Goal: Task Accomplishment & Management: Use online tool/utility

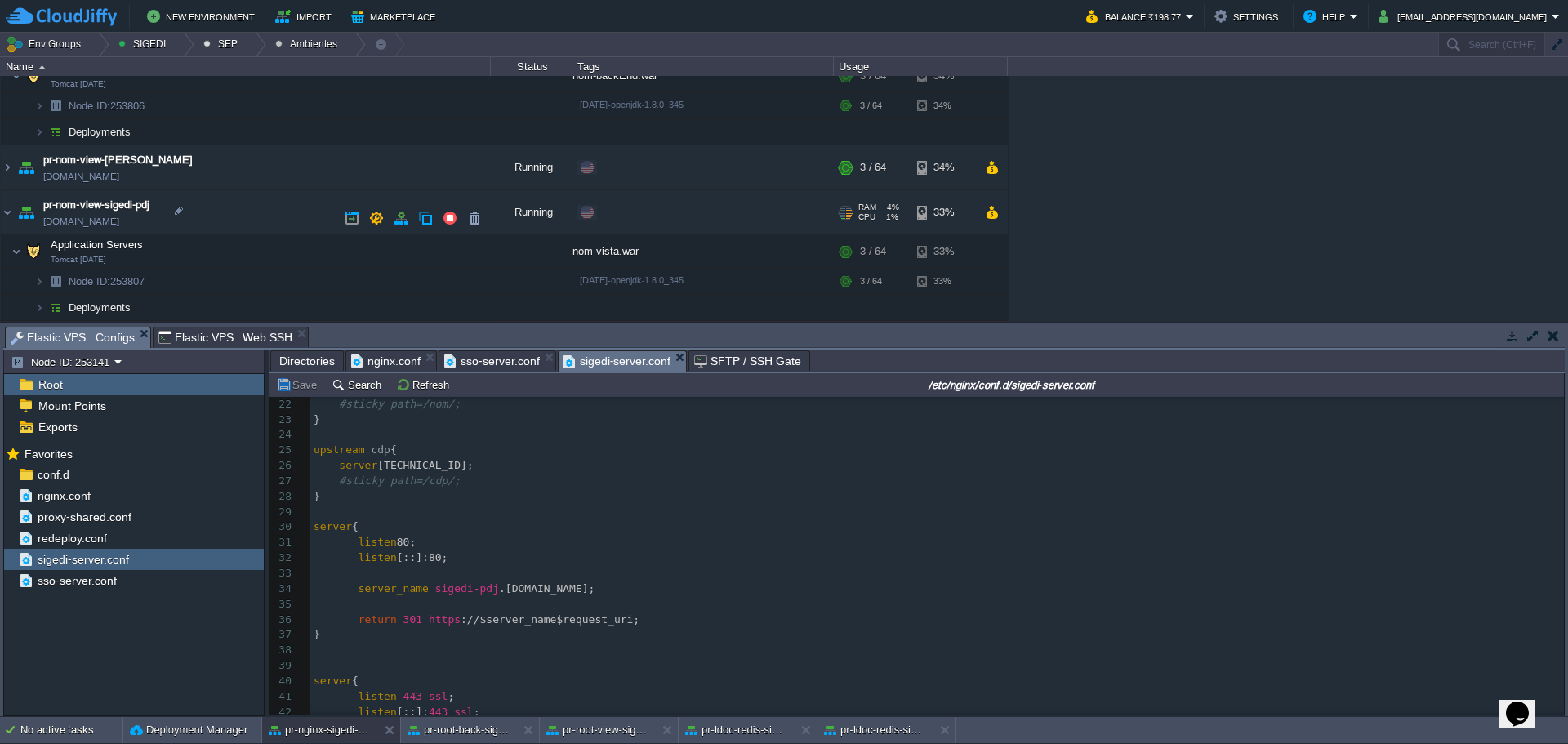
scroll to position [376, 0]
click at [612, 213] on div "Edit" at bounding box center [616, 212] width 32 height 15
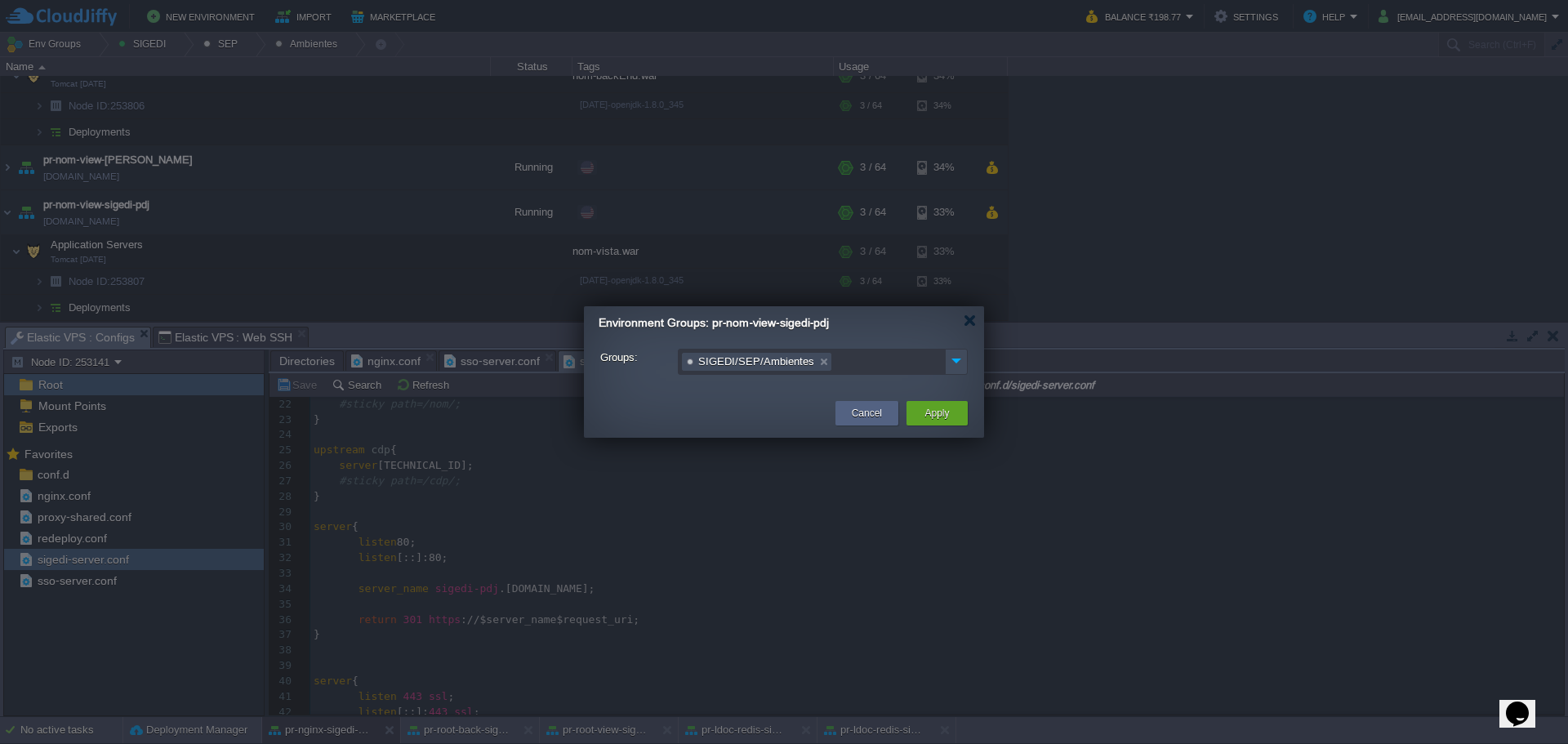
click at [825, 358] on ul "SIGEDI/SEP/Ambientes" at bounding box center [812, 362] width 265 height 24
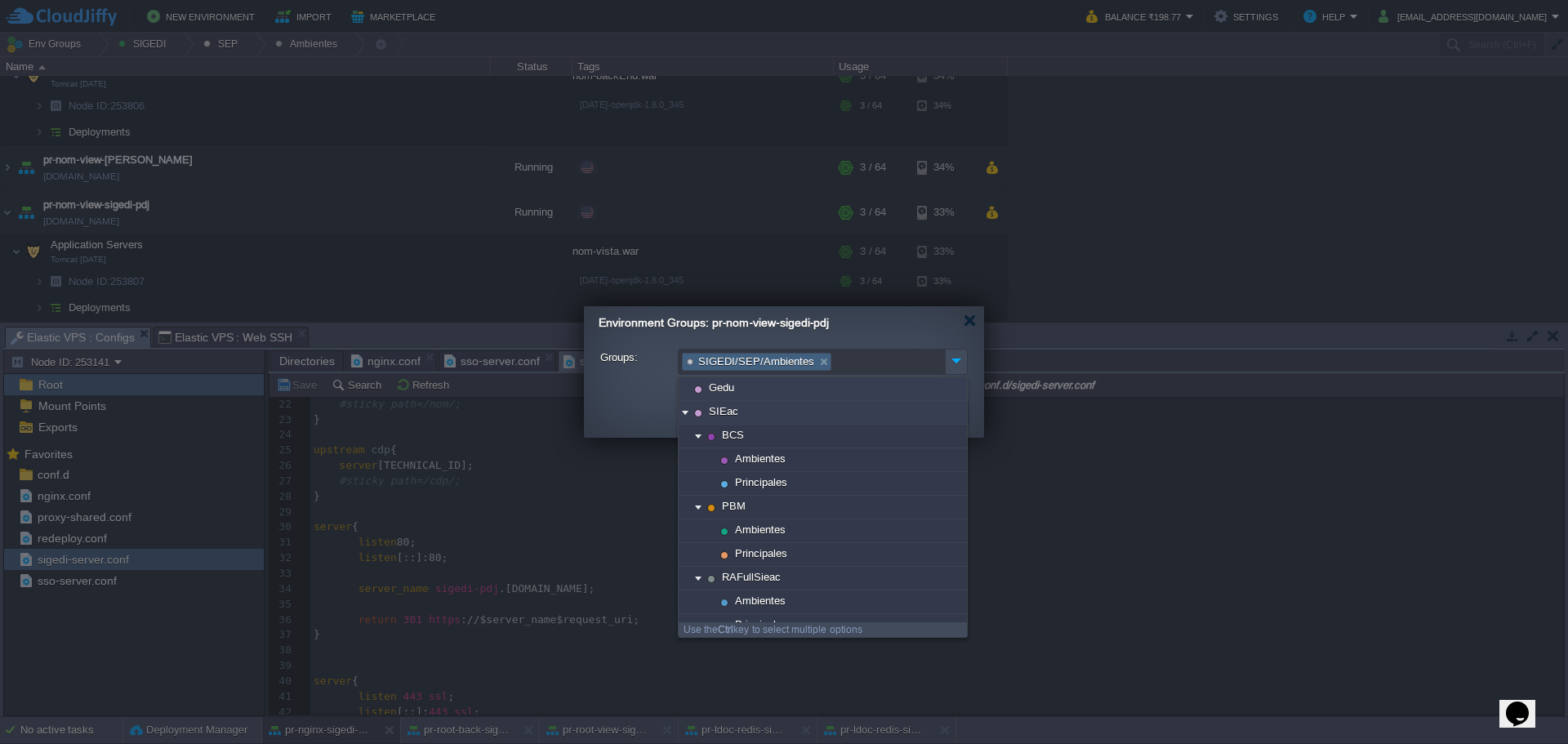
click at [818, 359] on link at bounding box center [823, 362] width 14 height 16
click at [952, 359] on img at bounding box center [956, 360] width 21 height 22
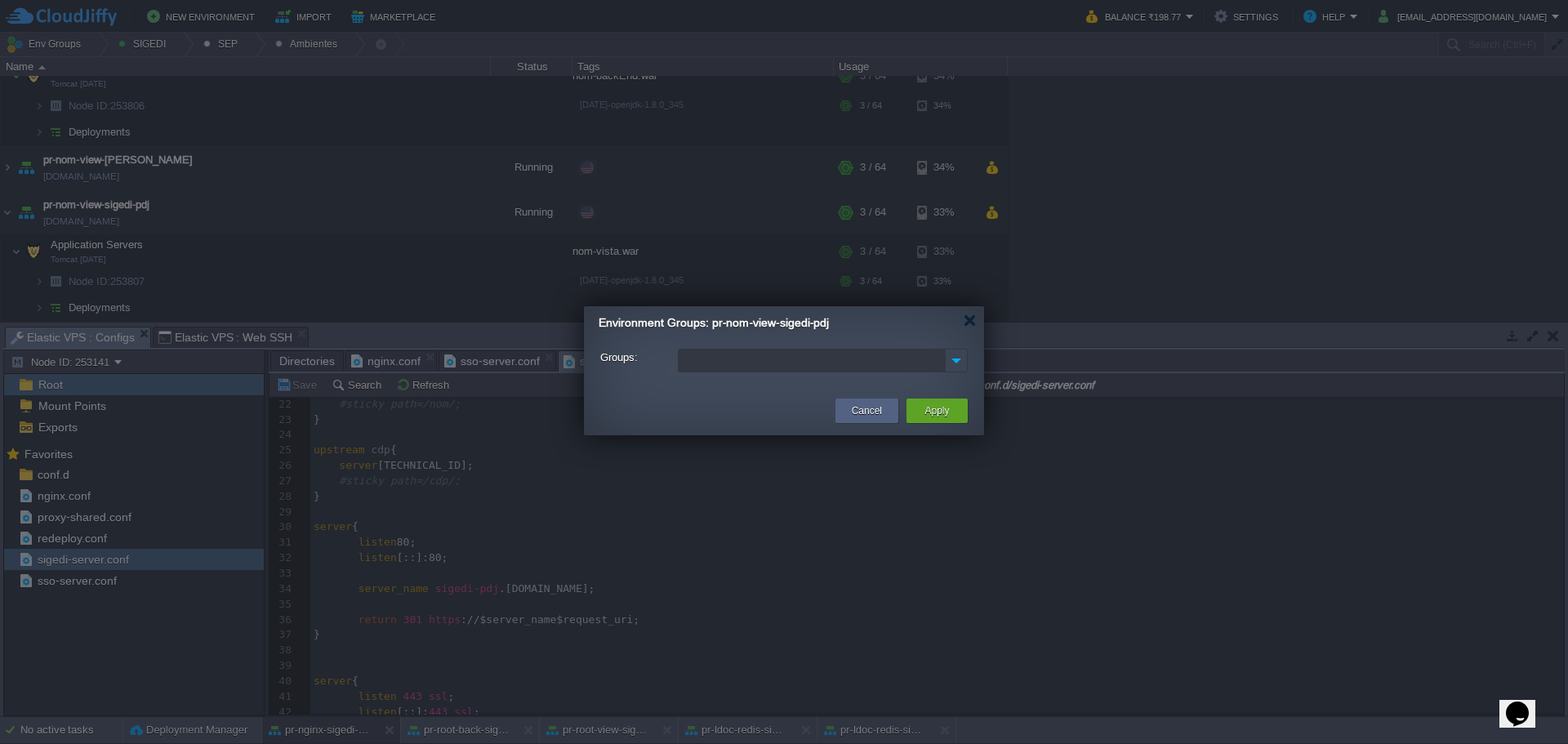
click at [960, 355] on img at bounding box center [956, 360] width 21 height 22
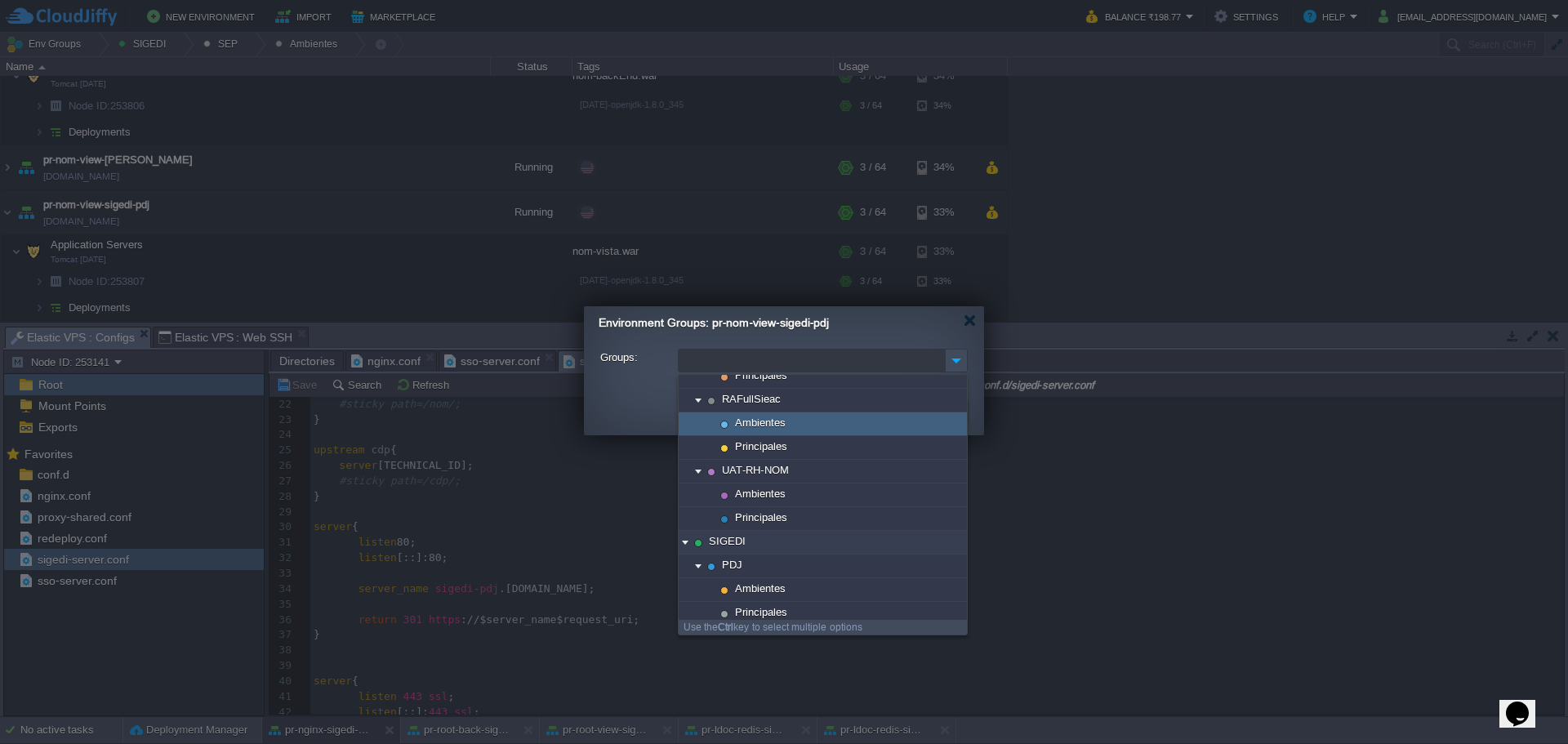
scroll to position [245, 0]
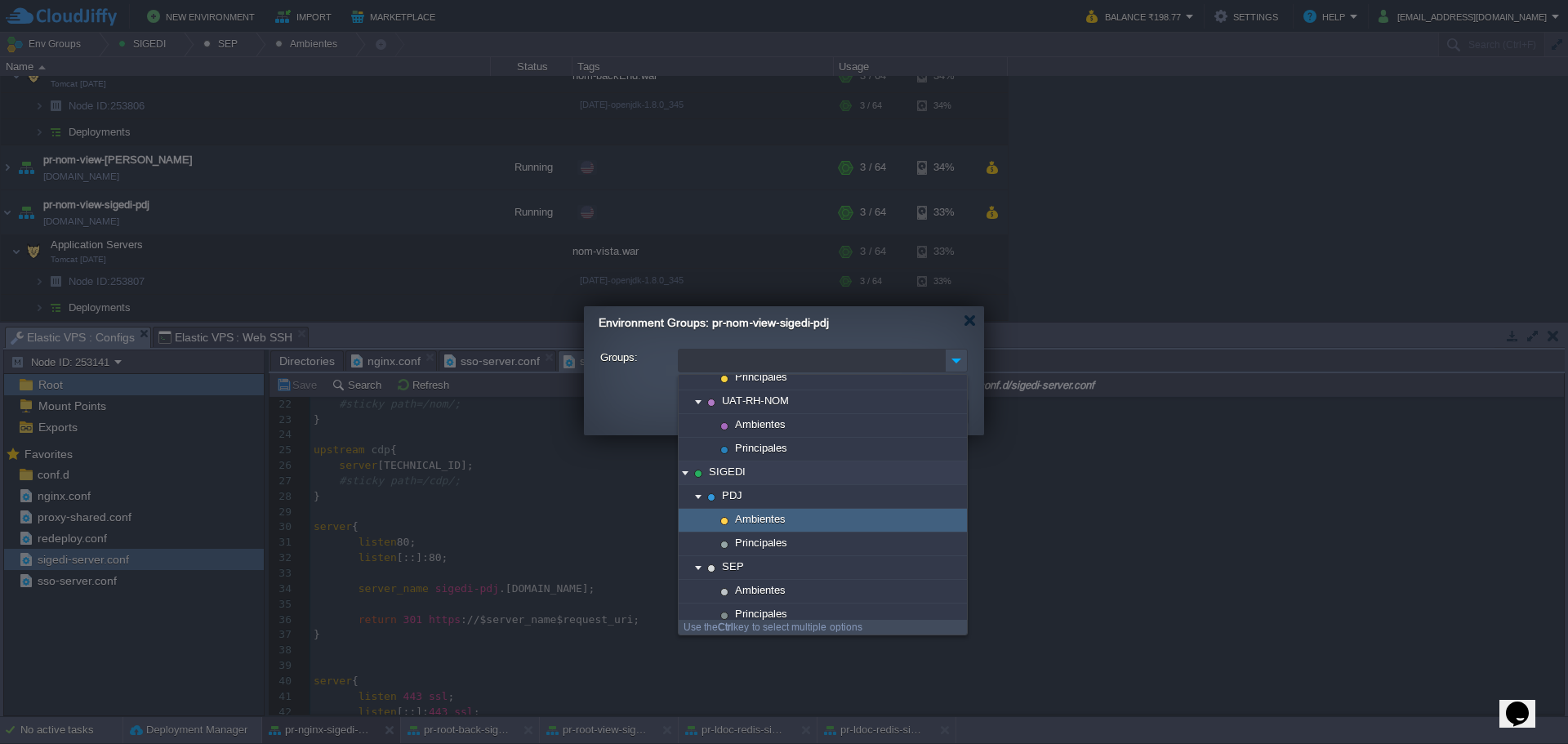
click at [799, 520] on div "Ambientes" at bounding box center [823, 521] width 288 height 24
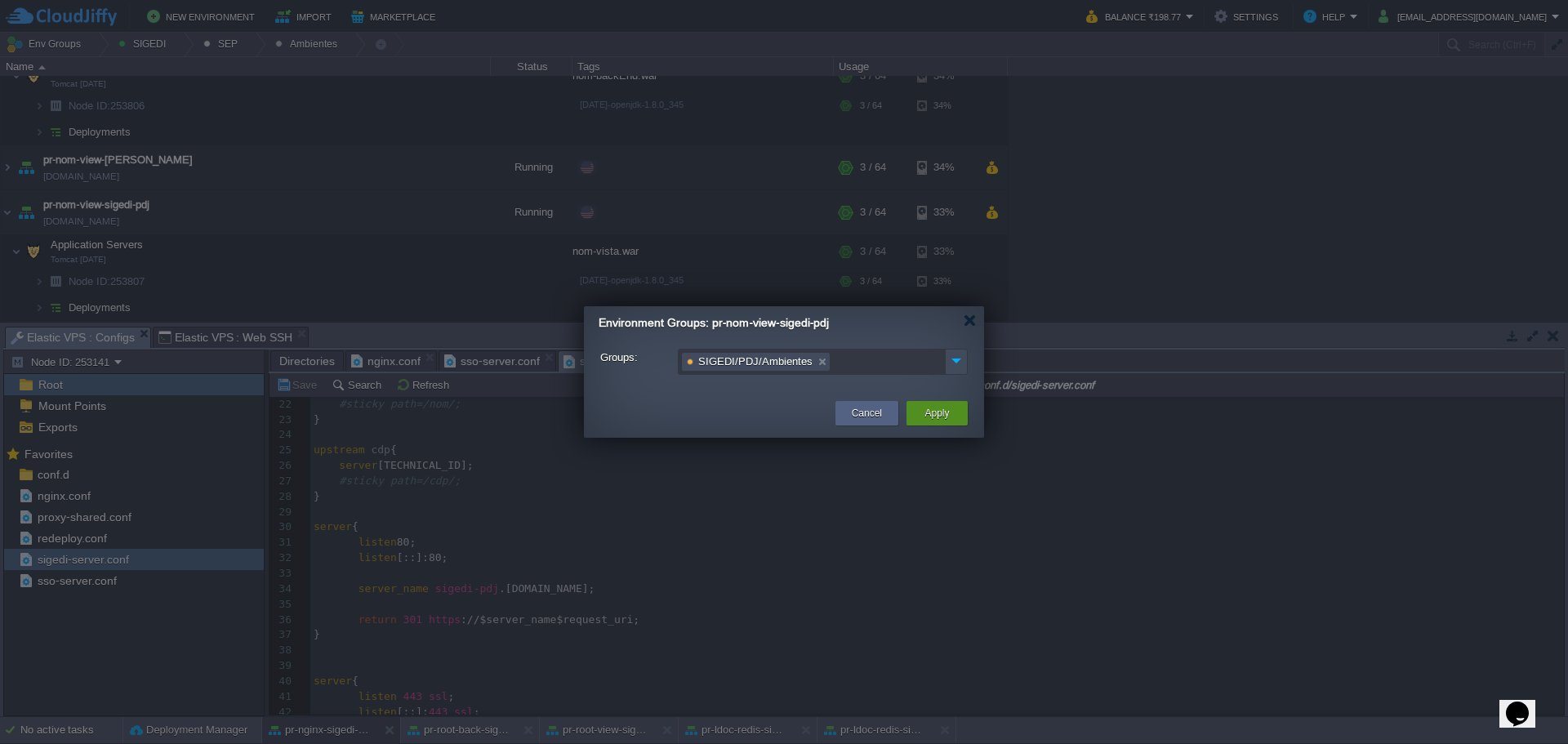
click at [935, 414] on button "Apply" at bounding box center [937, 413] width 25 height 16
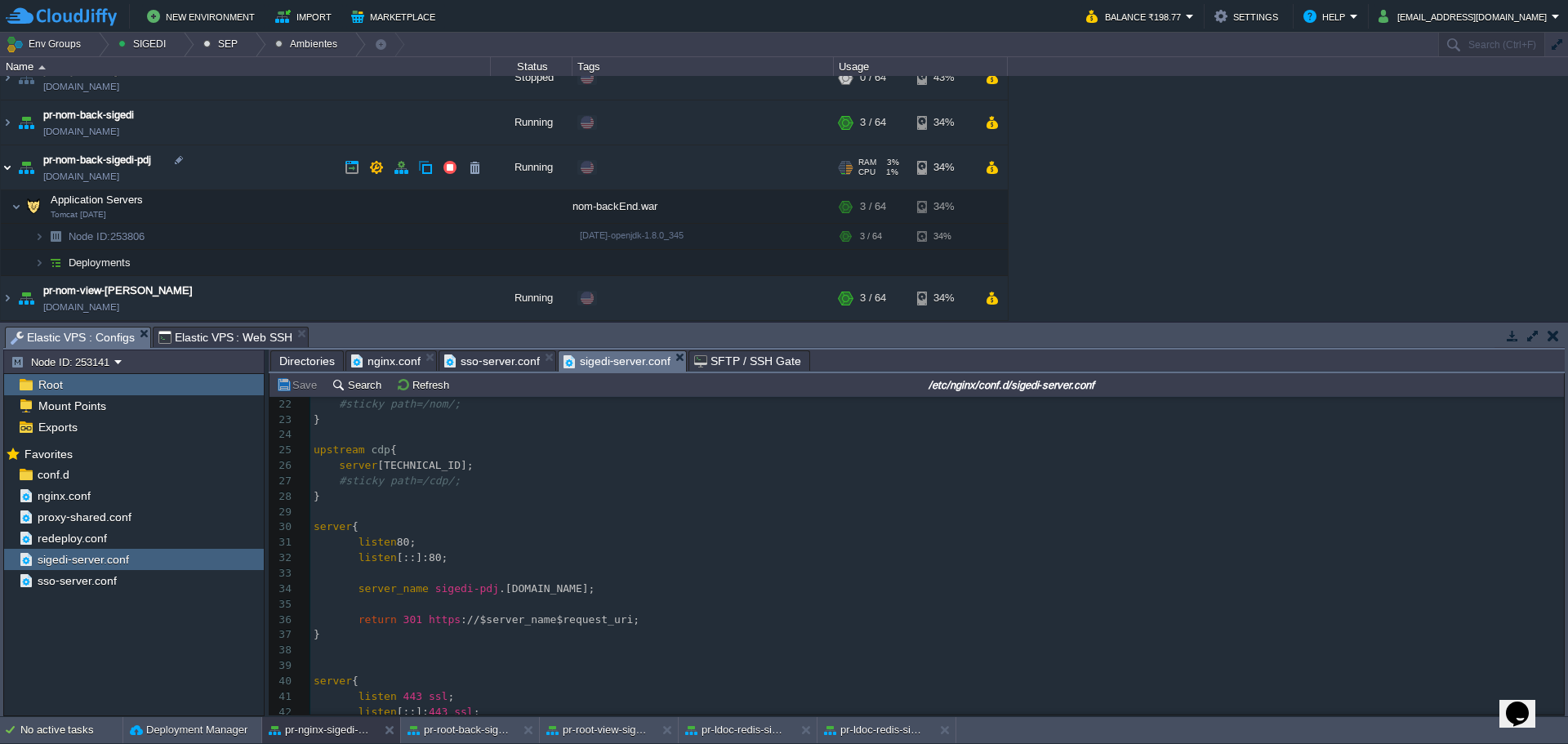
click at [10, 172] on img at bounding box center [7, 168] width 13 height 44
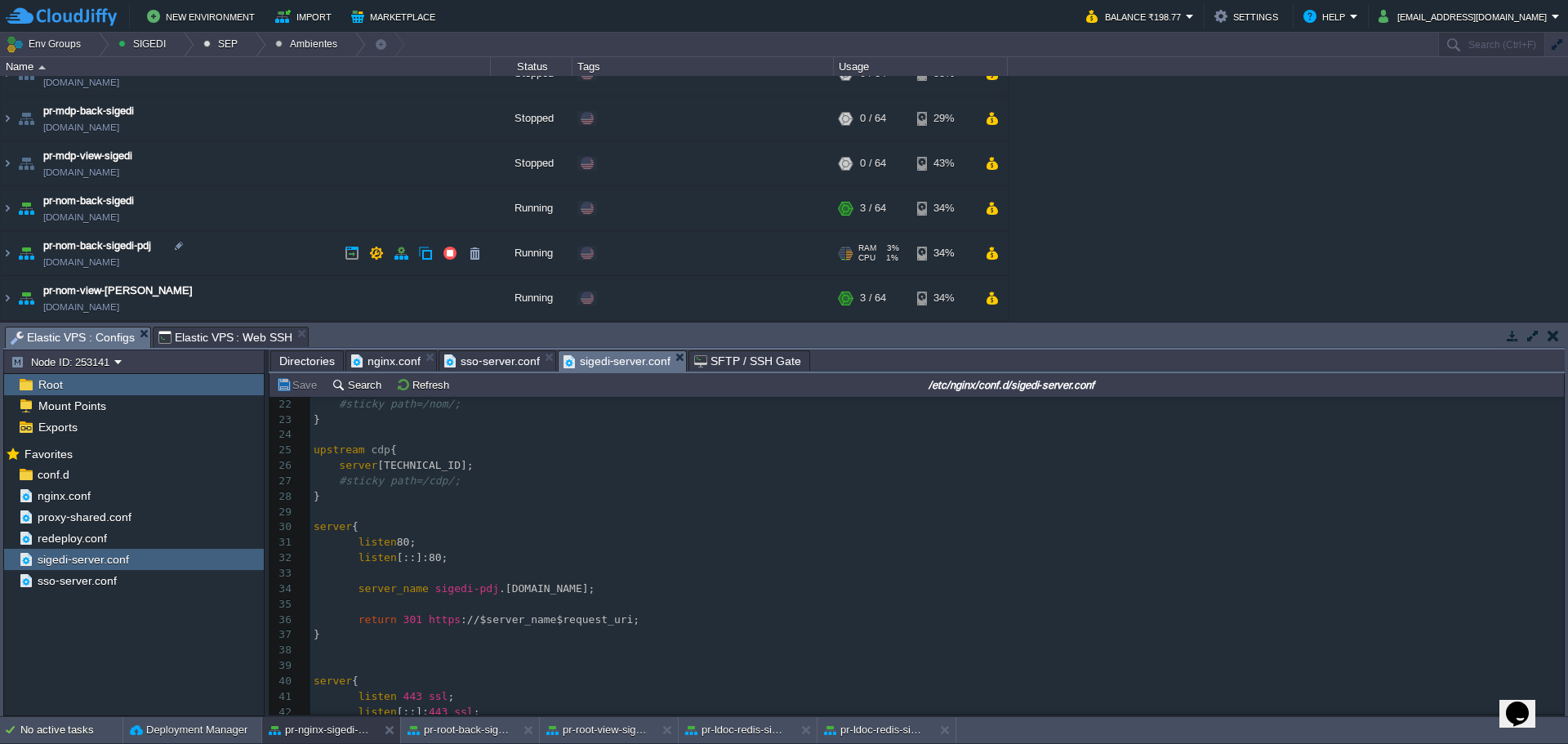
click at [616, 257] on div "Edit" at bounding box center [616, 253] width 32 height 15
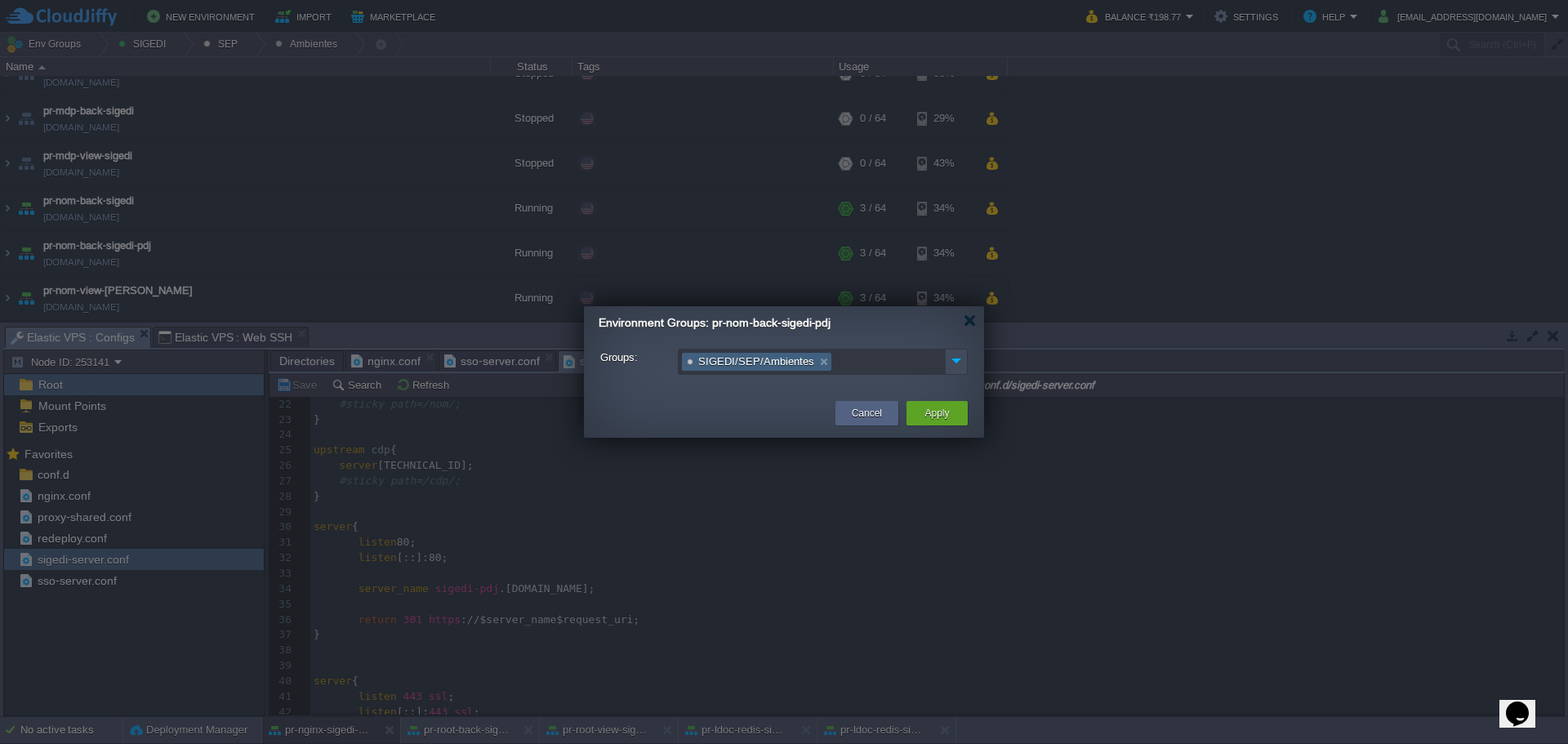
drag, startPoint x: 815, startPoint y: 362, endPoint x: 882, endPoint y: 365, distance: 67.1
click at [816, 362] on link at bounding box center [823, 362] width 14 height 16
click at [950, 370] on img at bounding box center [956, 360] width 21 height 22
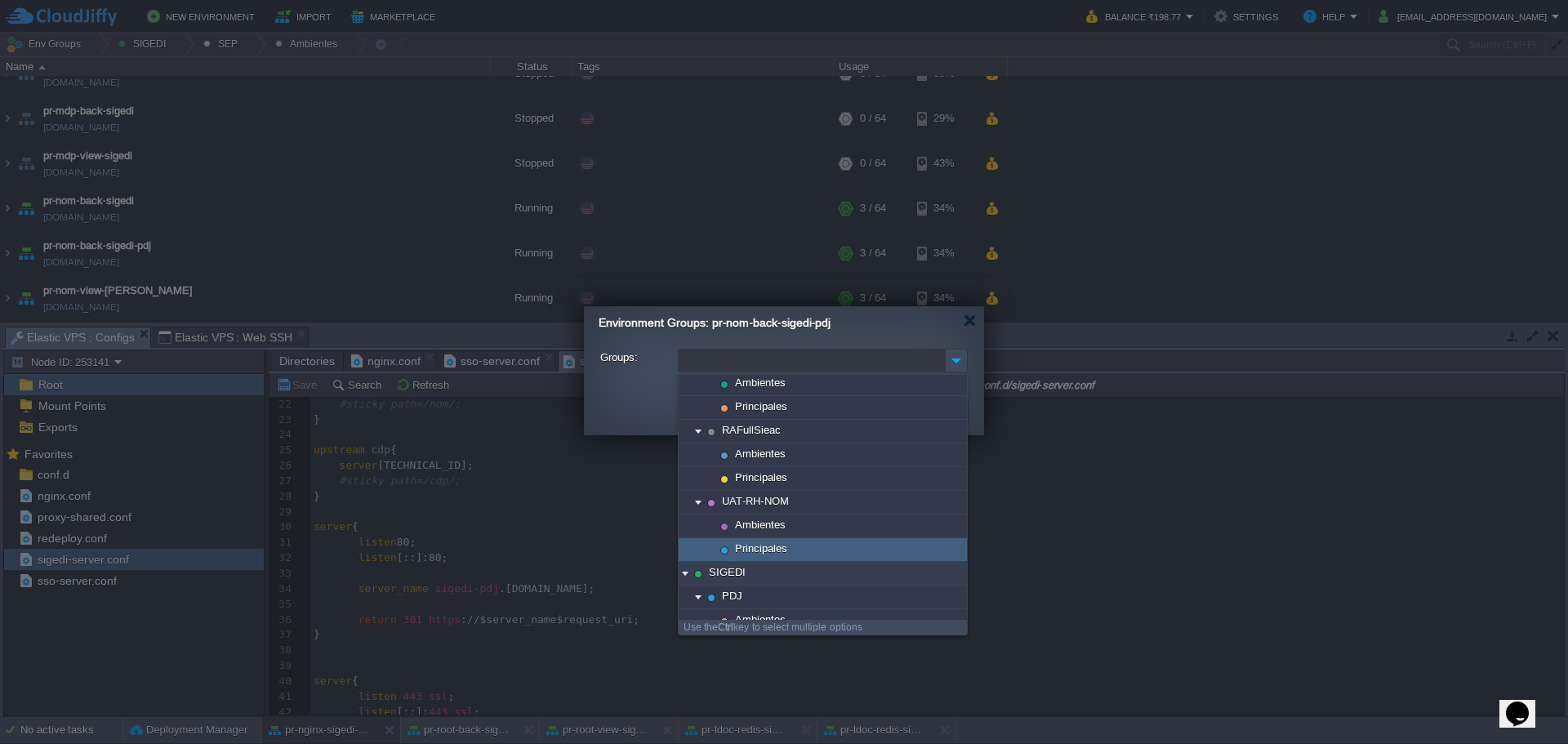
scroll to position [245, 0]
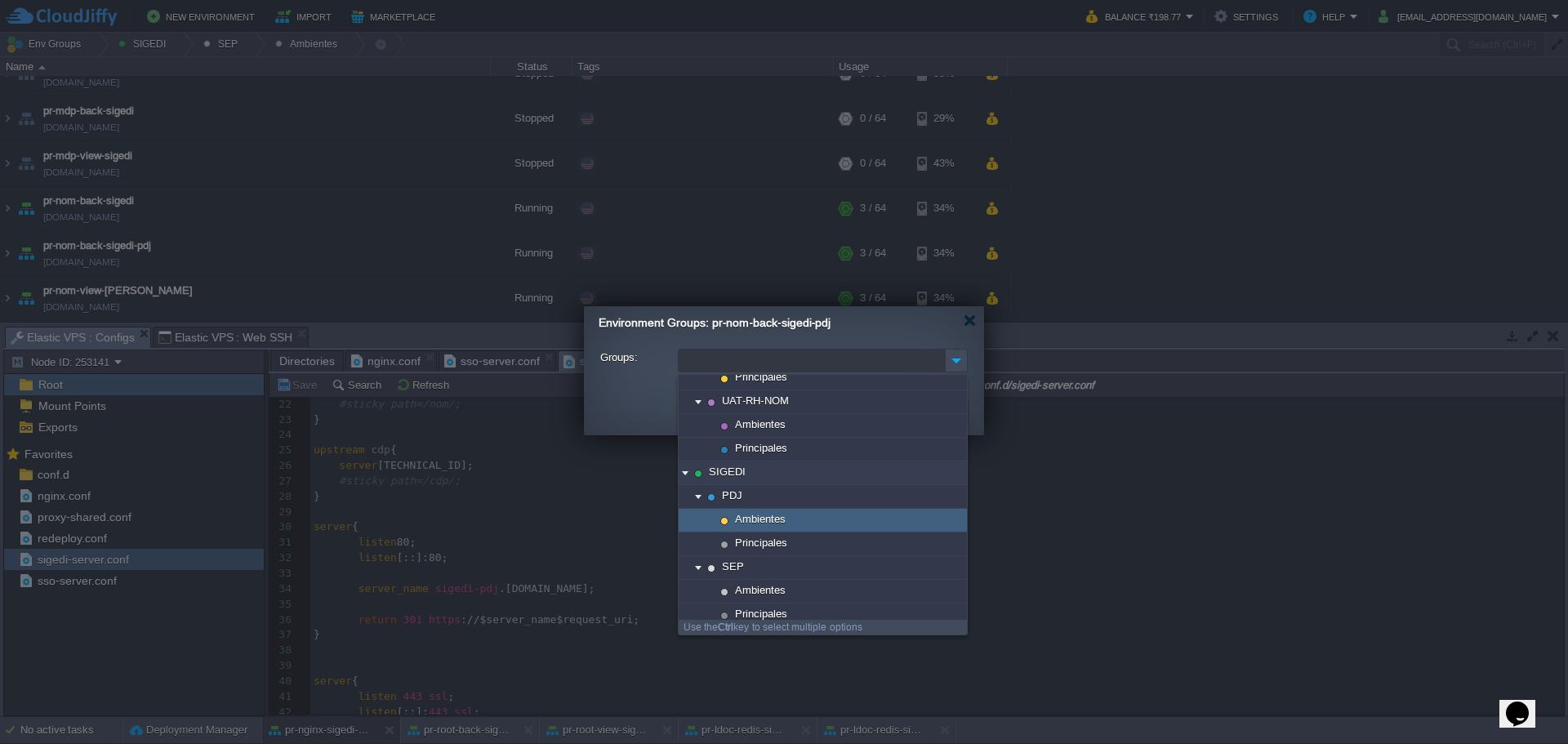
click at [799, 523] on div "Ambientes" at bounding box center [823, 521] width 288 height 24
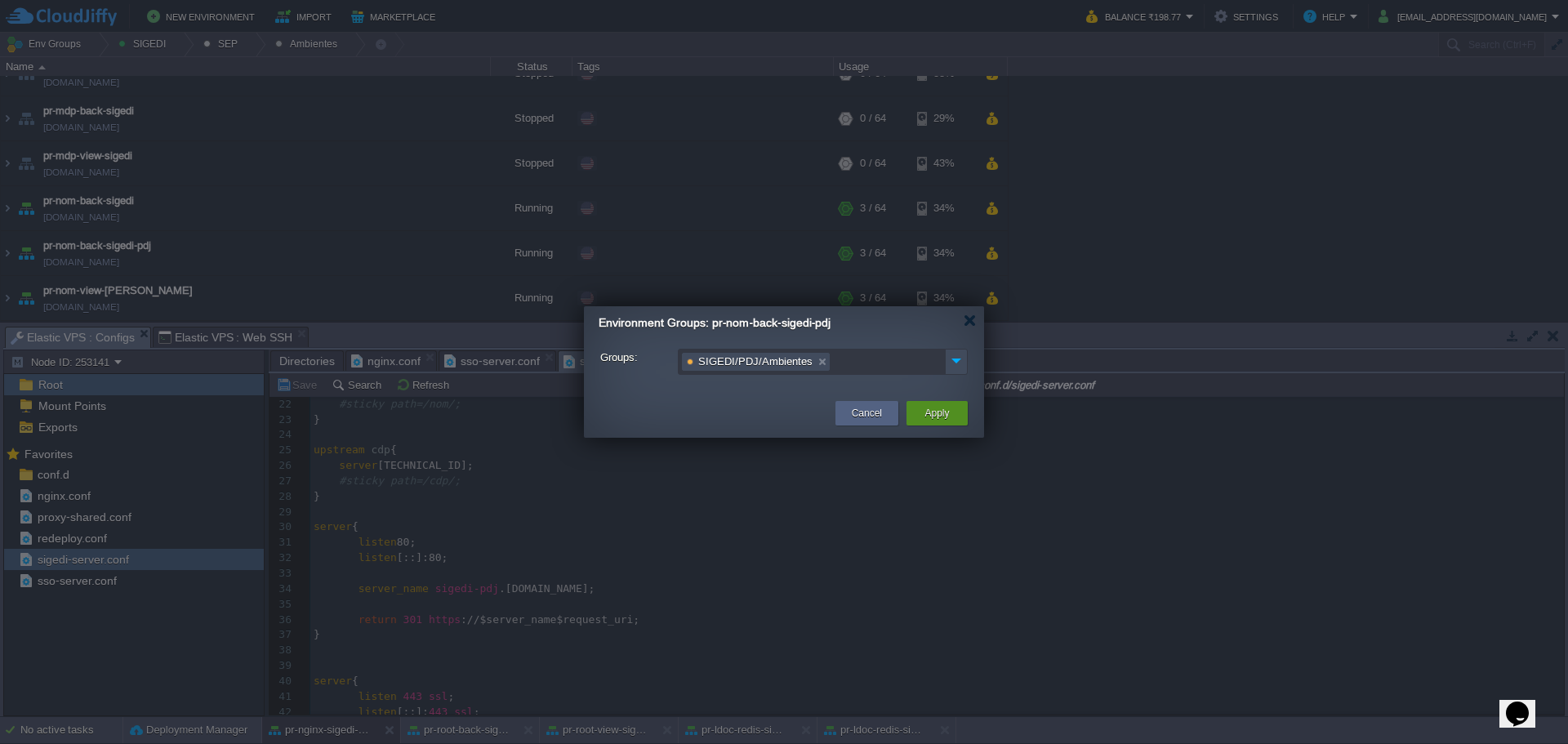
click at [932, 420] on button "Apply" at bounding box center [937, 413] width 25 height 16
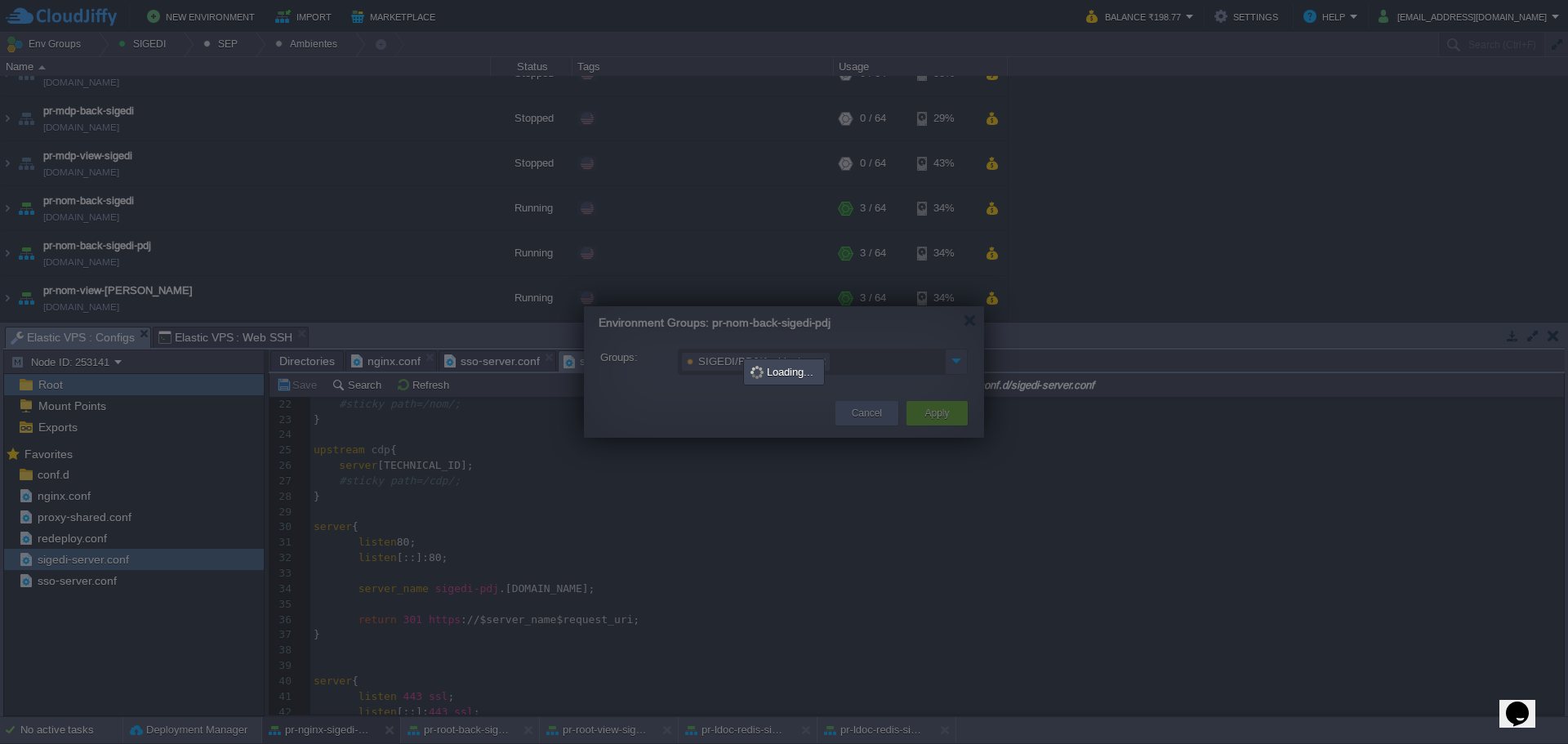
scroll to position [114, 0]
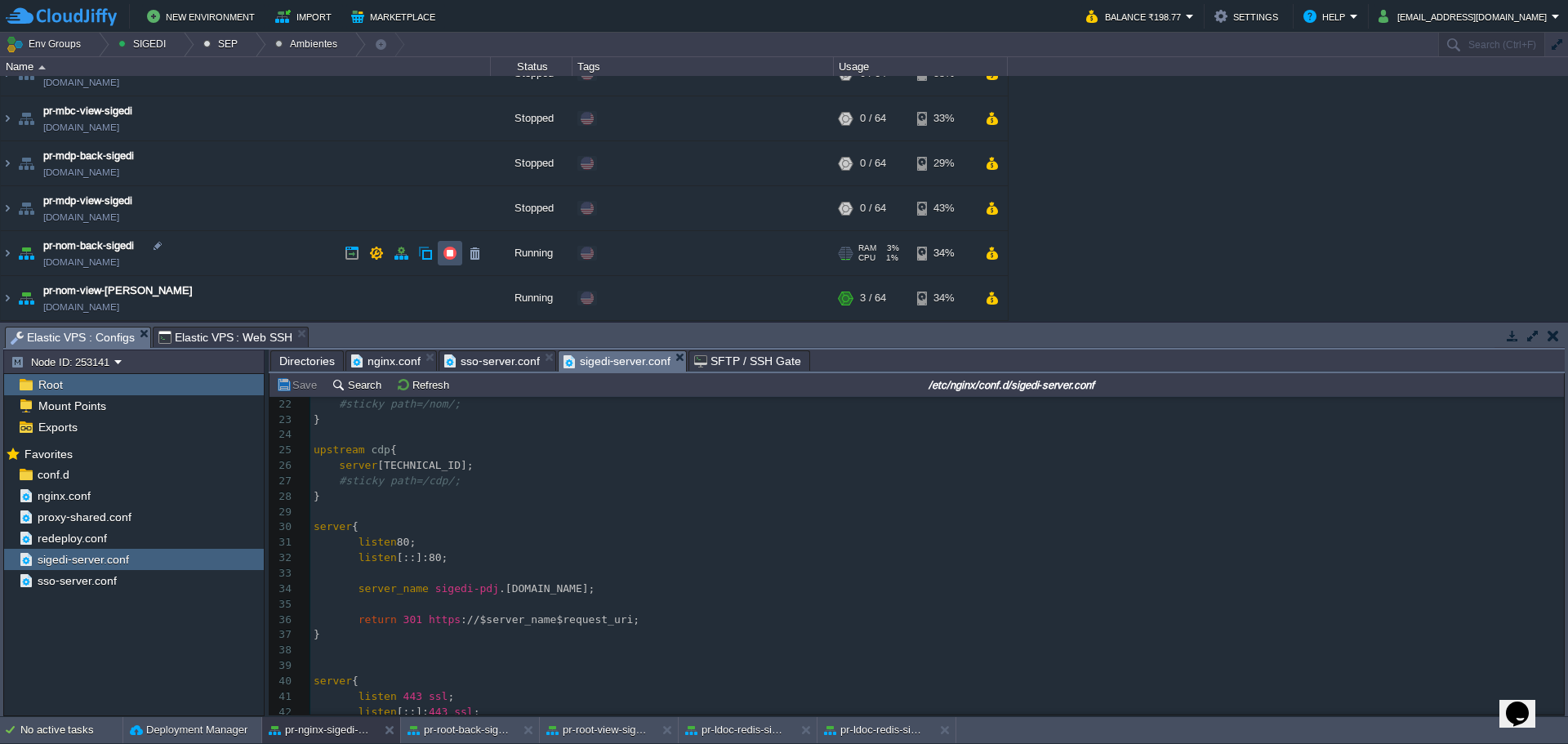
click at [453, 252] on button "button" at bounding box center [449, 253] width 15 height 15
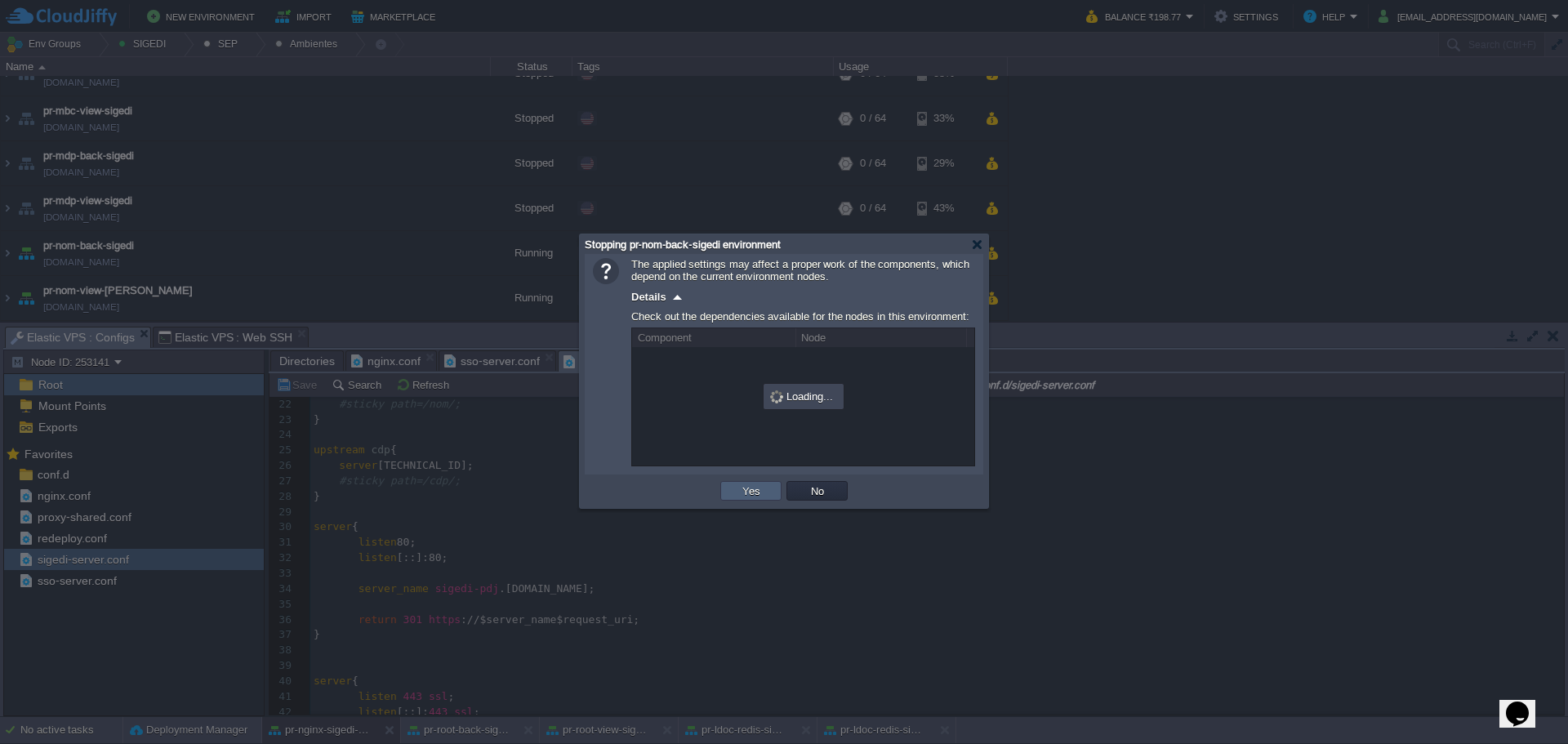
click at [754, 497] on button "Yes" at bounding box center [751, 491] width 27 height 15
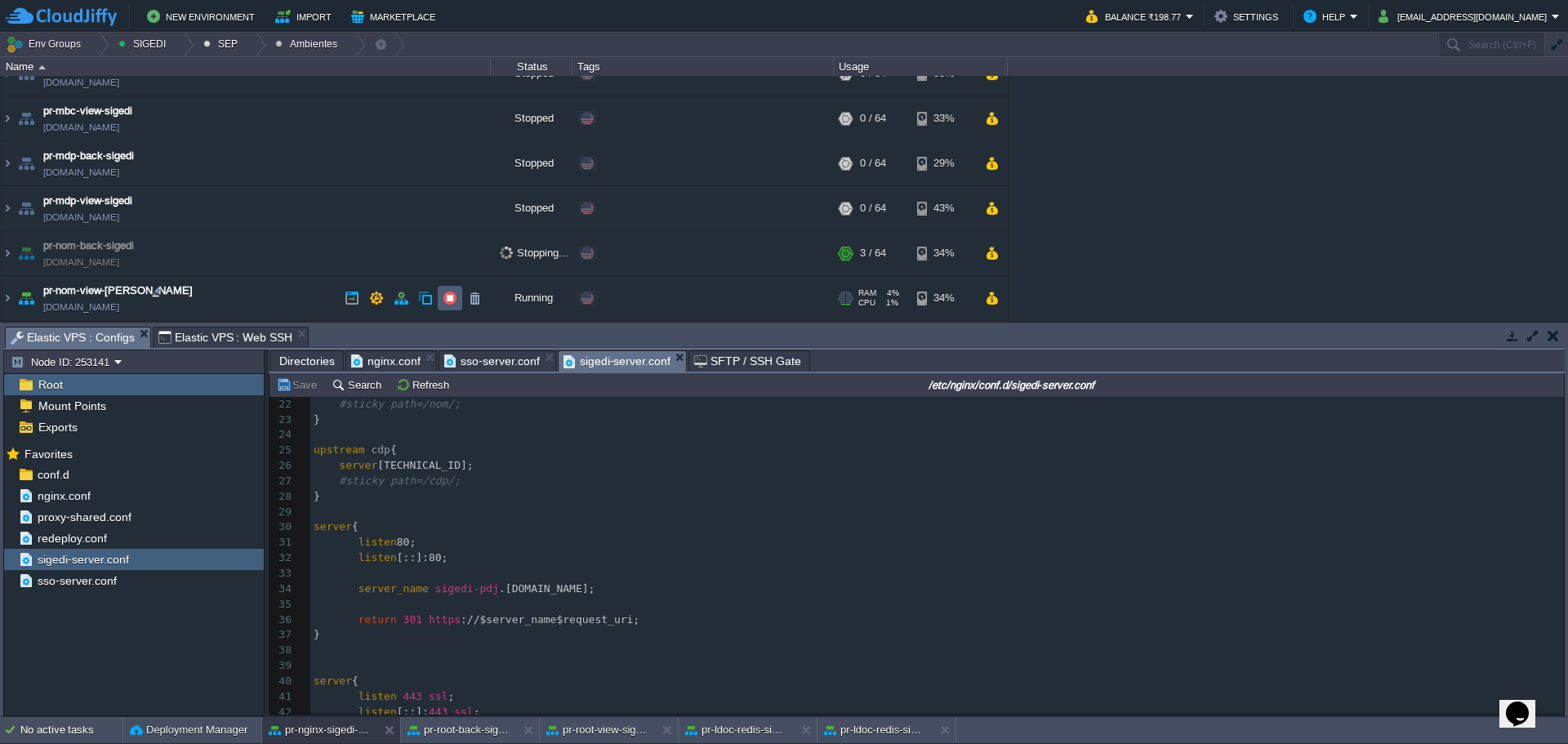
click at [453, 303] on button "button" at bounding box center [449, 298] width 15 height 15
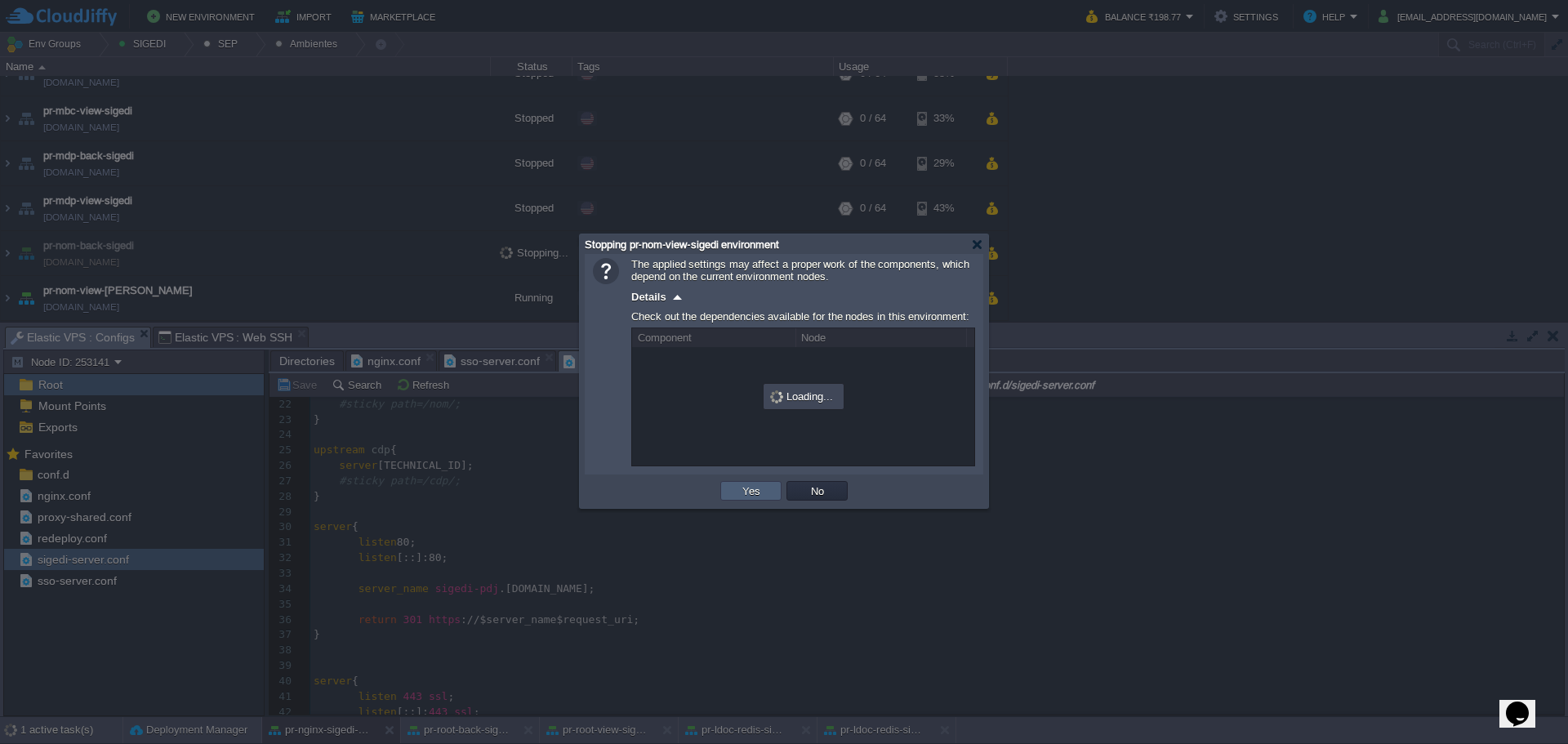
click at [754, 497] on button "Yes" at bounding box center [751, 491] width 27 height 15
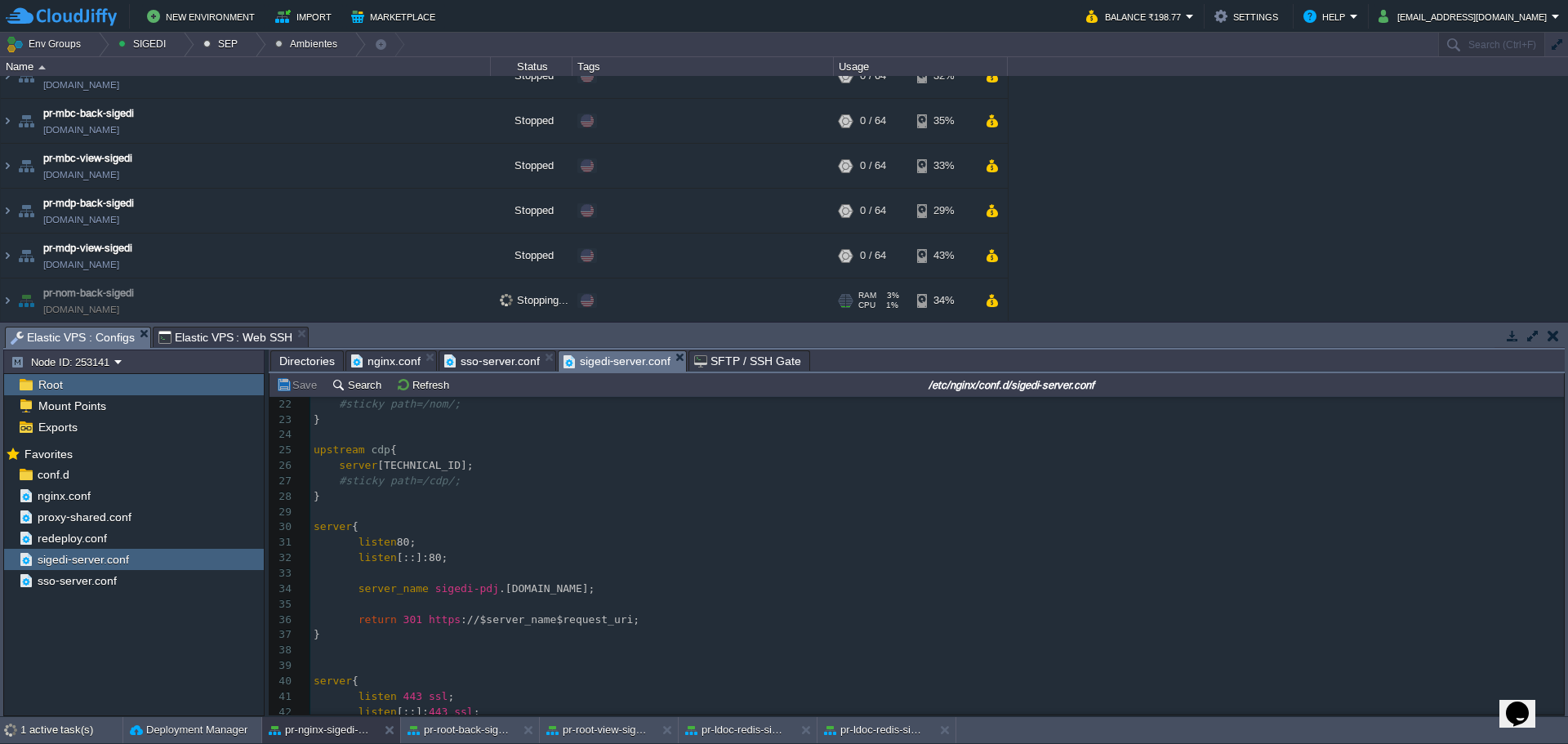
scroll to position [0, 0]
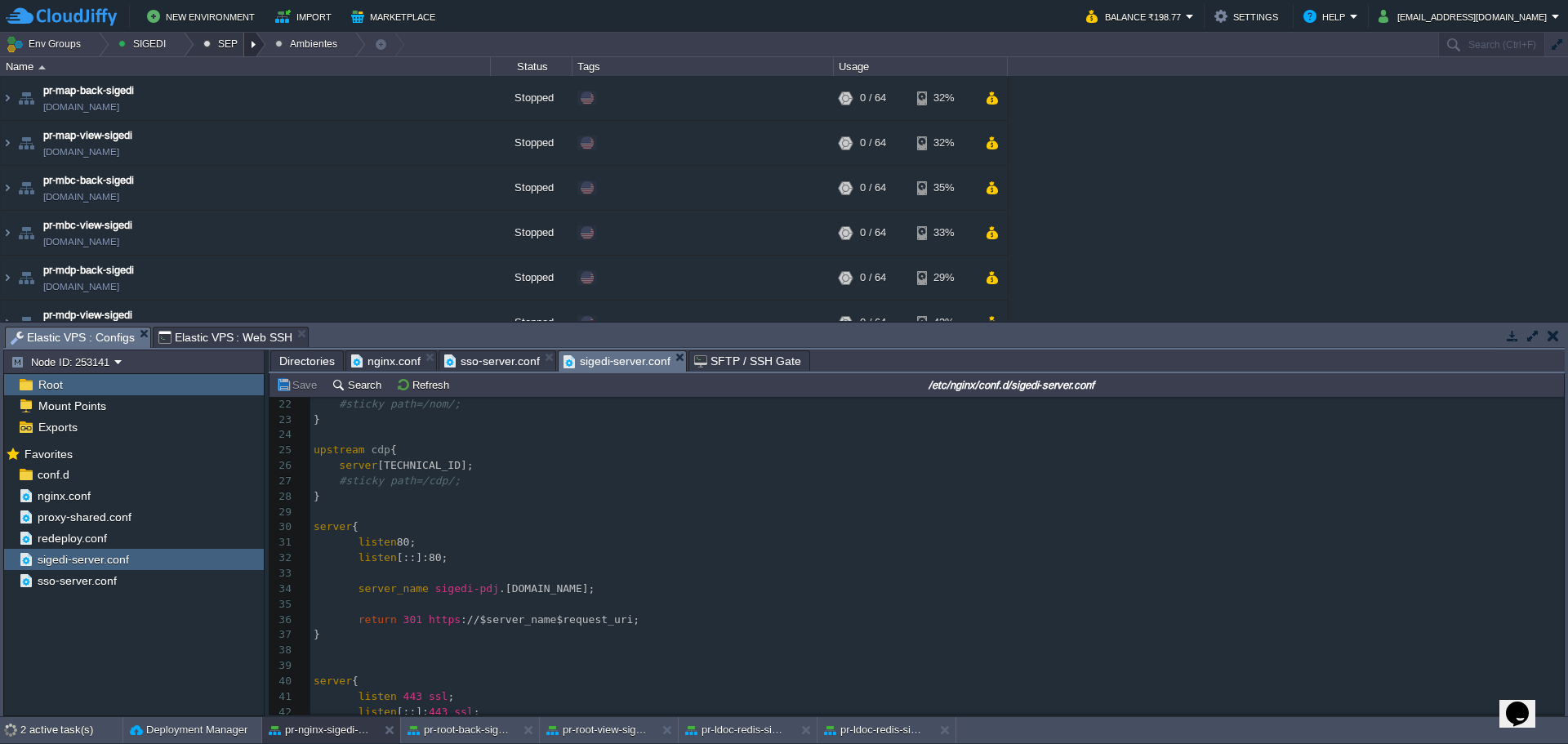
click at [248, 47] on div at bounding box center [255, 44] width 22 height 24
drag, startPoint x: 246, startPoint y: 56, endPoint x: 235, endPoint y: 89, distance: 34.8
click at [235, 89] on span "Principales" at bounding box center [241, 89] width 52 height 12
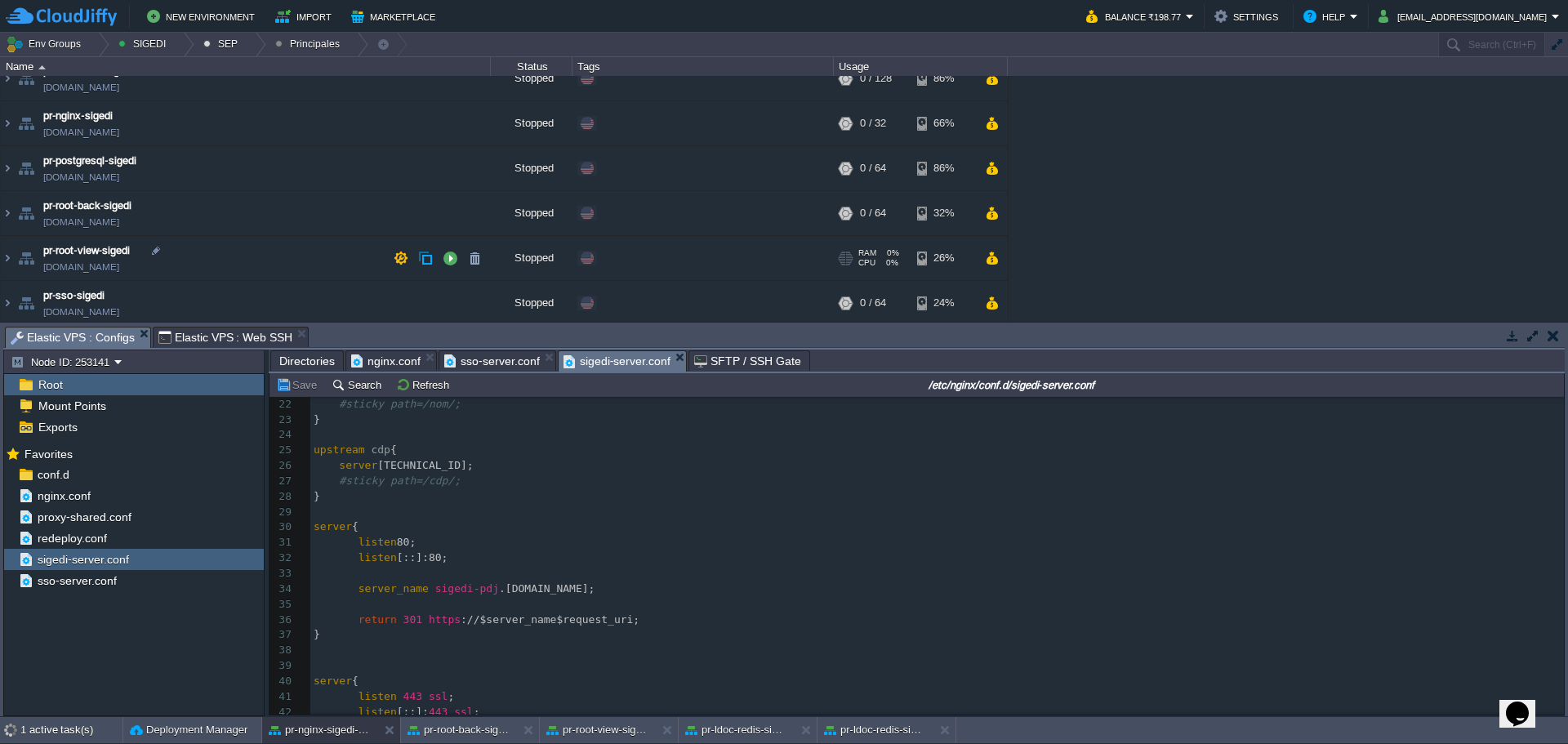
scroll to position [25, 0]
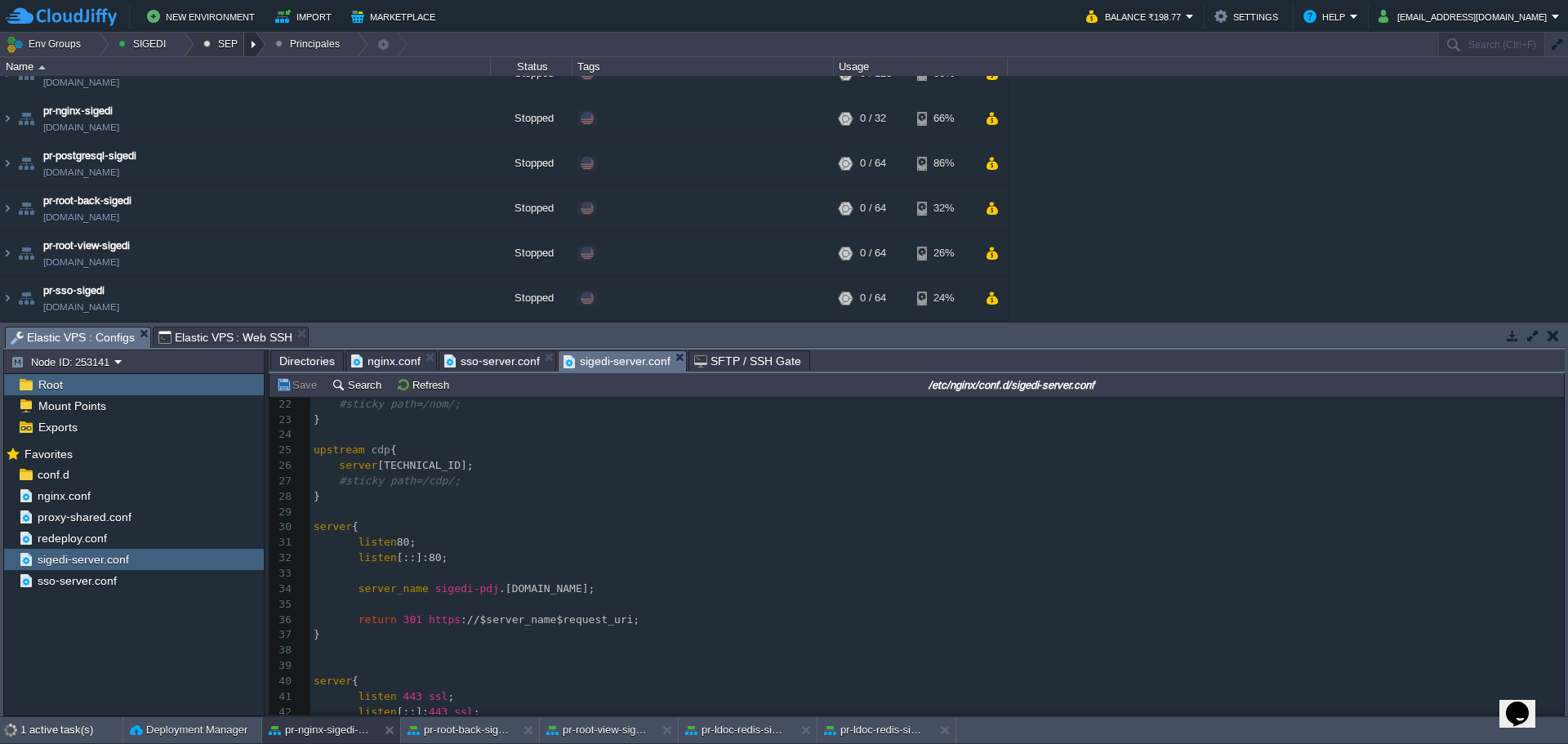
click at [247, 43] on div at bounding box center [255, 44] width 22 height 24
click at [240, 65] on span "Ambientes" at bounding box center [240, 69] width 51 height 12
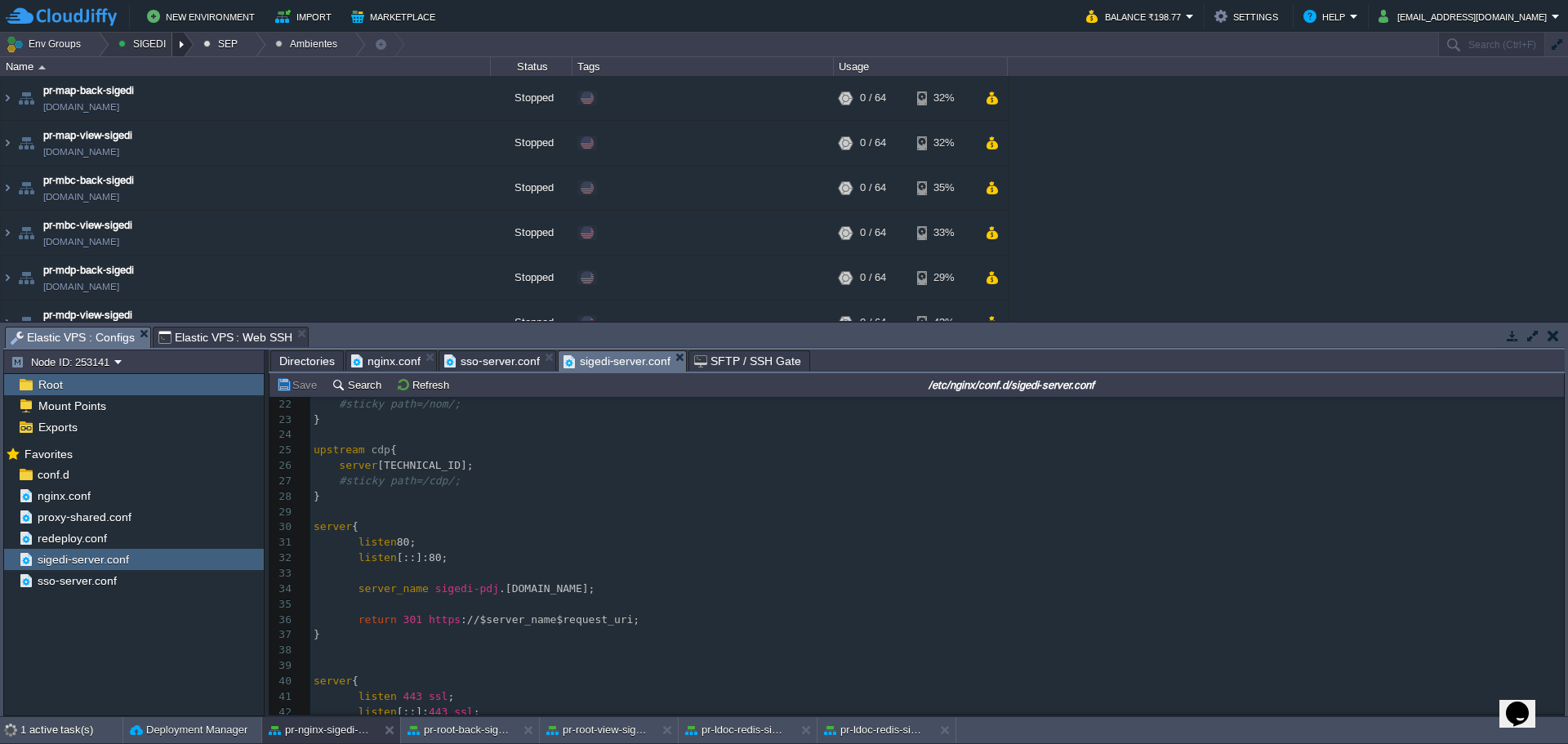
click at [172, 52] on div at bounding box center [183, 44] width 22 height 24
click at [214, 86] on link "Ambientes" at bounding box center [243, 91] width 91 height 18
click at [179, 44] on div at bounding box center [183, 44] width 22 height 24
click at [230, 87] on span "Principales" at bounding box center [246, 91] width 52 height 12
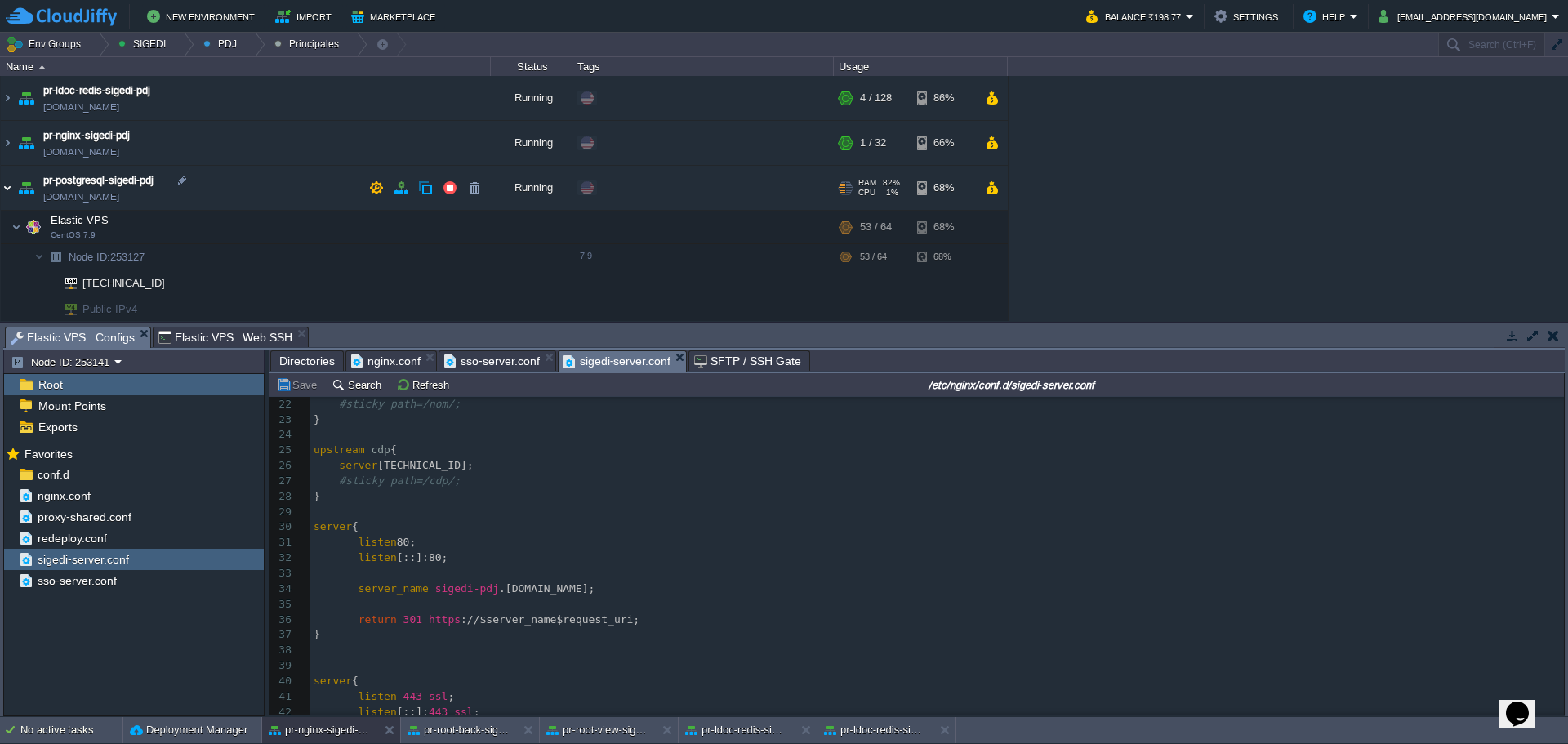
click at [6, 188] on img at bounding box center [7, 188] width 13 height 44
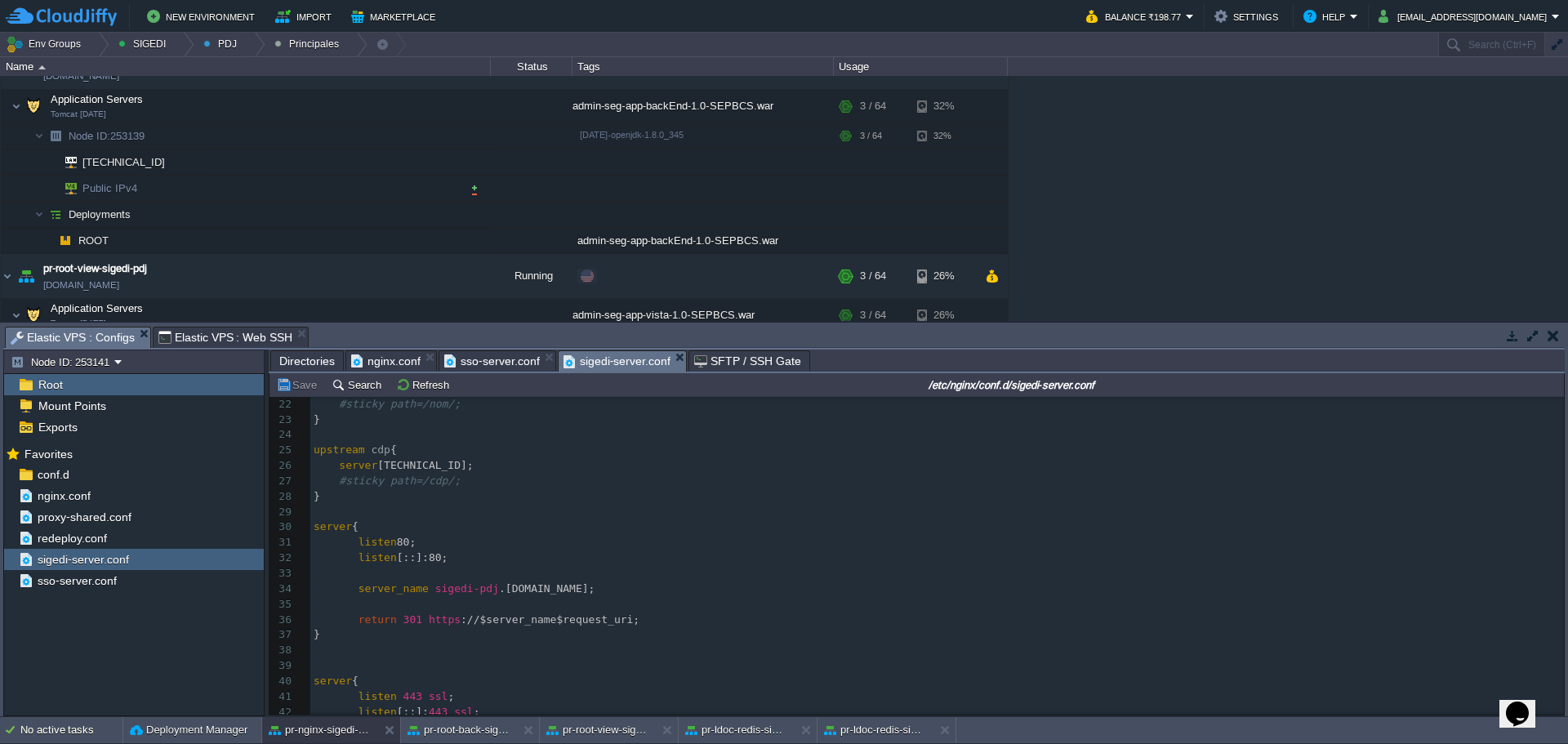
scroll to position [439, 0]
